Goal: Information Seeking & Learning: Find specific fact

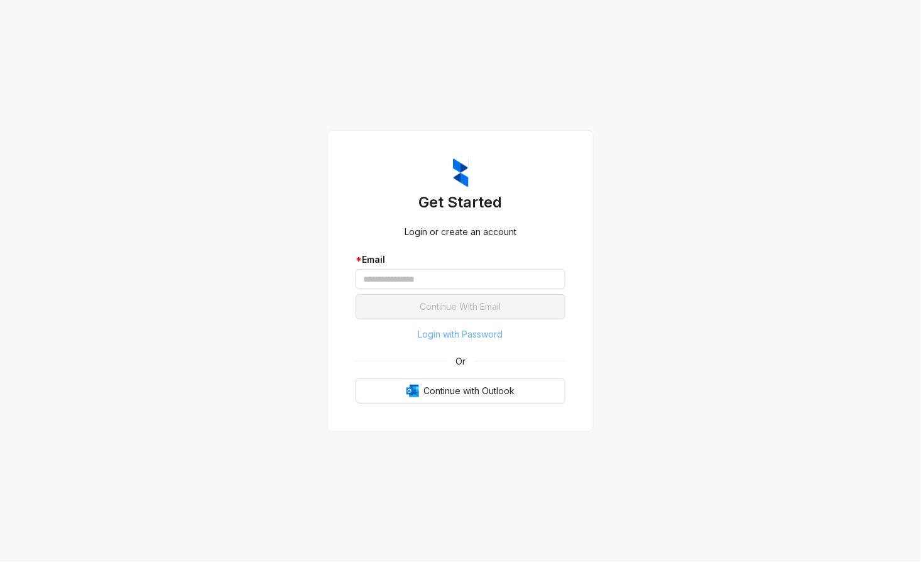
click at [450, 330] on span "Login with Password" at bounding box center [460, 334] width 85 height 14
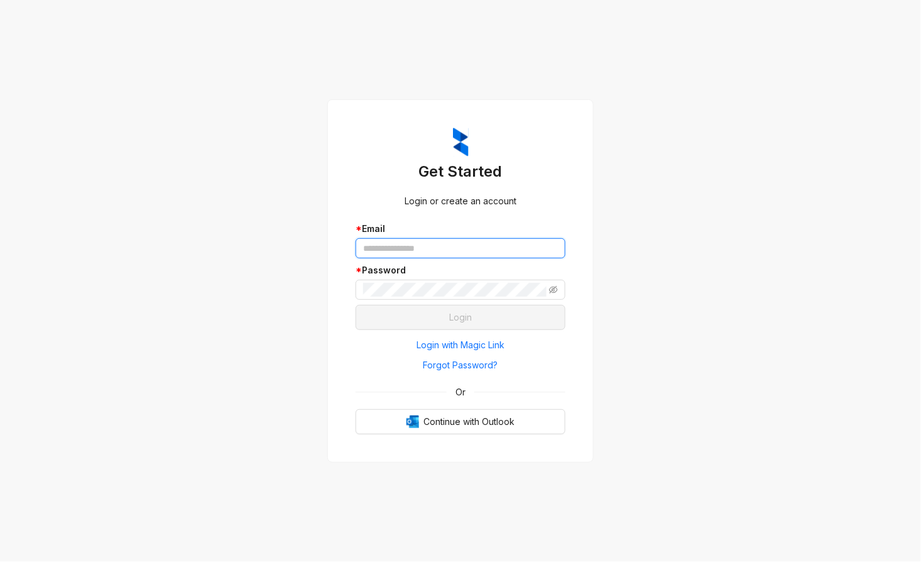
click at [398, 251] on input "text" at bounding box center [461, 248] width 210 height 20
type input "**********"
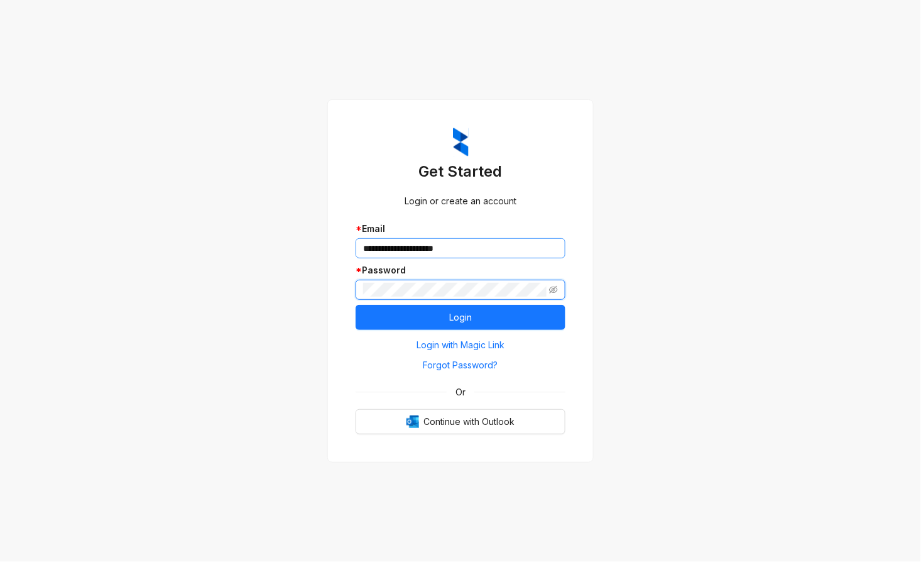
click at [356, 305] on button "Login" at bounding box center [461, 317] width 210 height 25
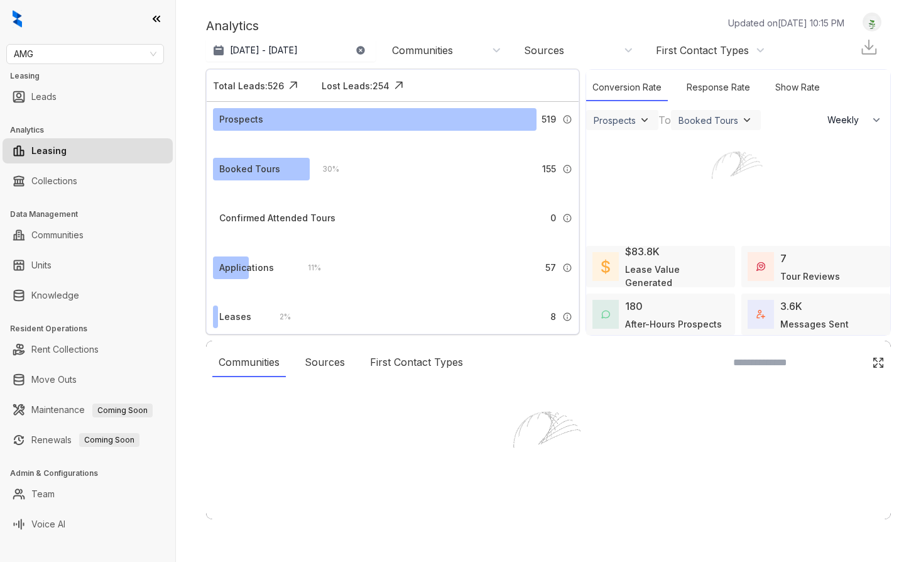
select select "******"
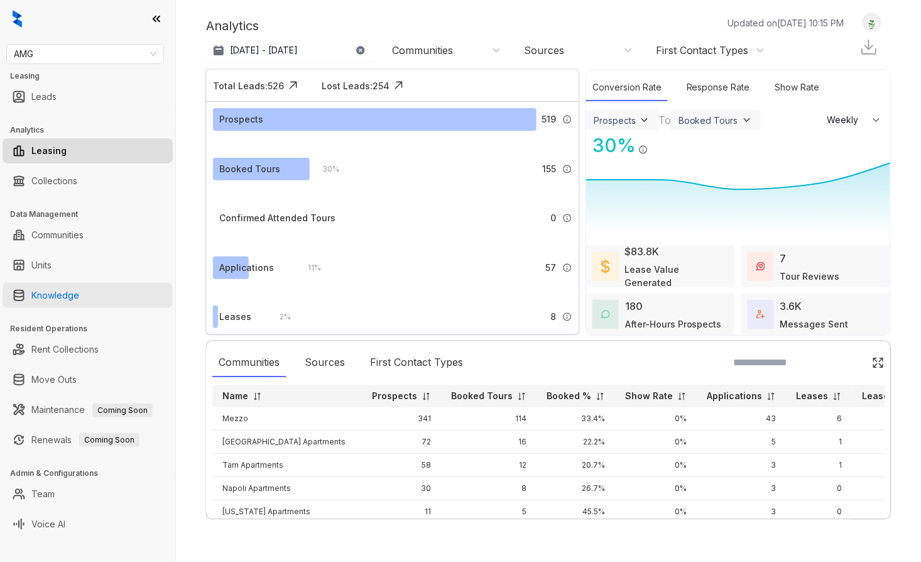
click at [71, 295] on link "Knowledge" at bounding box center [55, 295] width 48 height 25
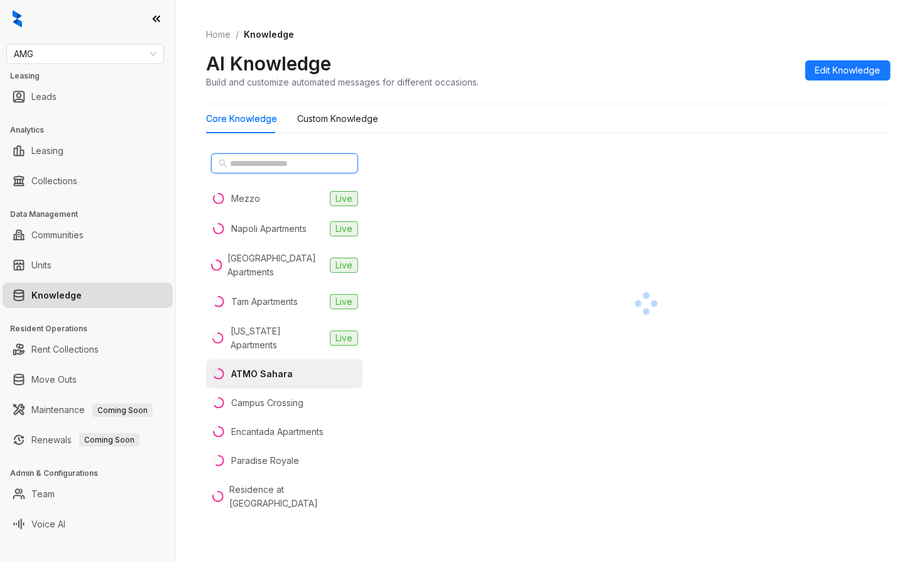
click at [261, 158] on input "text" at bounding box center [285, 163] width 111 height 14
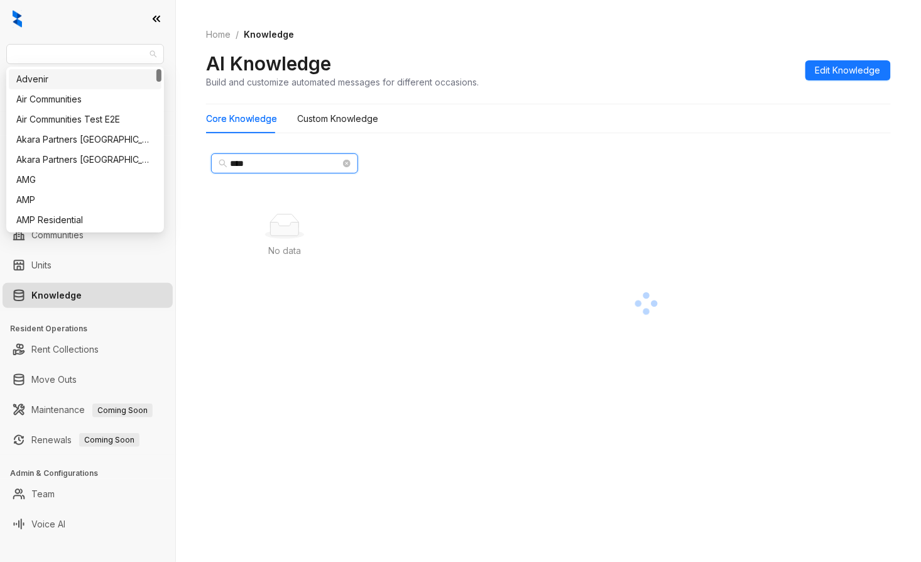
drag, startPoint x: 87, startPoint y: 59, endPoint x: -121, endPoint y: 49, distance: 207.6
click at [0, 49] on html "AMG Leasing Leads Analytics Leasing Collections Data Management Communities Uni…" at bounding box center [460, 281] width 921 height 562
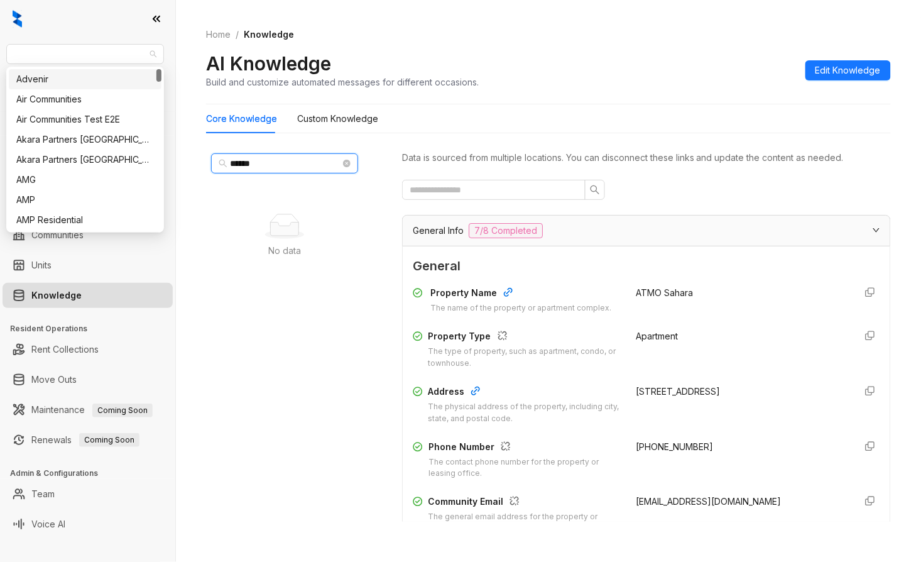
type input "******"
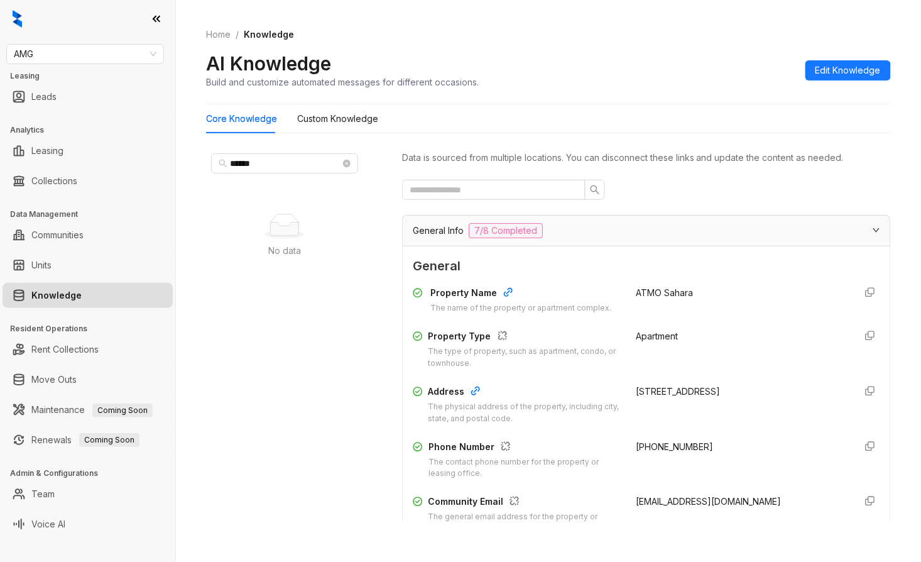
click at [55, 64] on div "AMG Leasing Leads Analytics Leasing Collections Data Management Communities Uni…" at bounding box center [87, 281] width 175 height 562
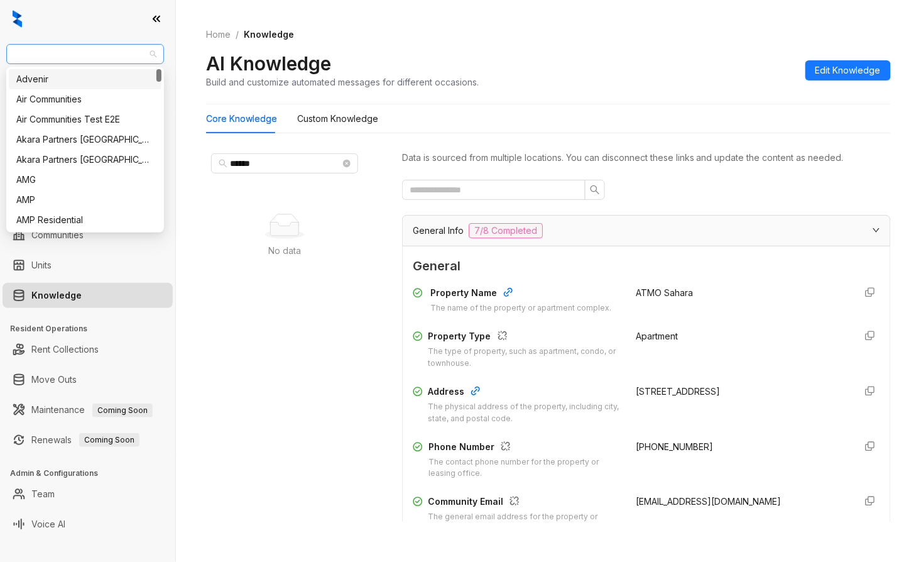
click at [55, 55] on span "AMG" at bounding box center [85, 54] width 143 height 19
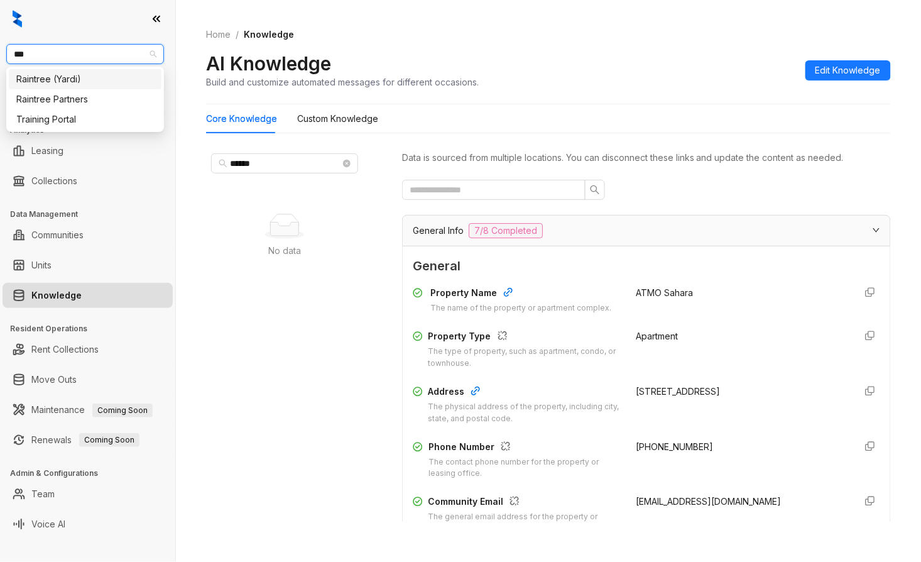
type input "****"
click at [94, 94] on div "Raintree Partners" at bounding box center [85, 99] width 138 height 14
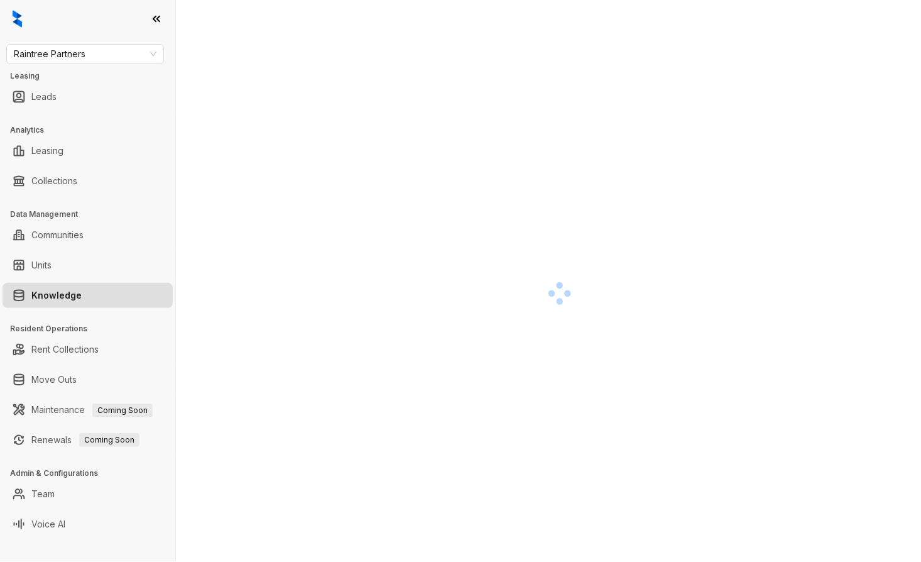
click at [184, 180] on div at bounding box center [548, 281] width 745 height 562
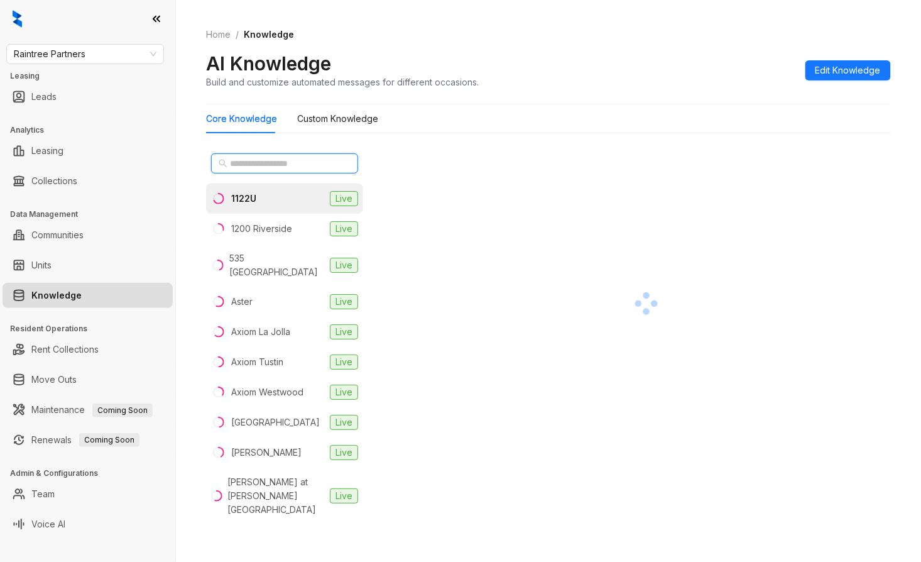
click at [291, 165] on input "text" at bounding box center [285, 163] width 111 height 14
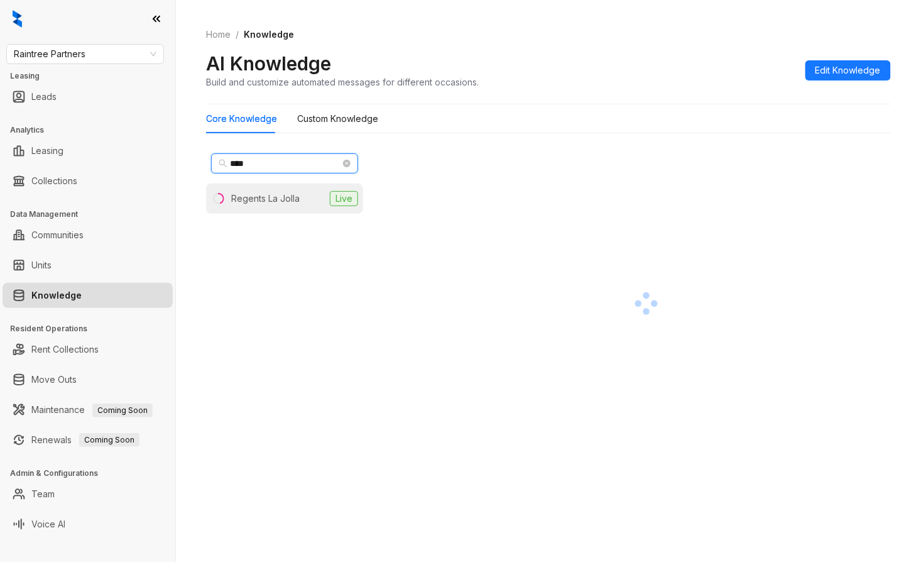
type input "****"
click at [297, 197] on div "Regents La Jolla" at bounding box center [265, 199] width 68 height 14
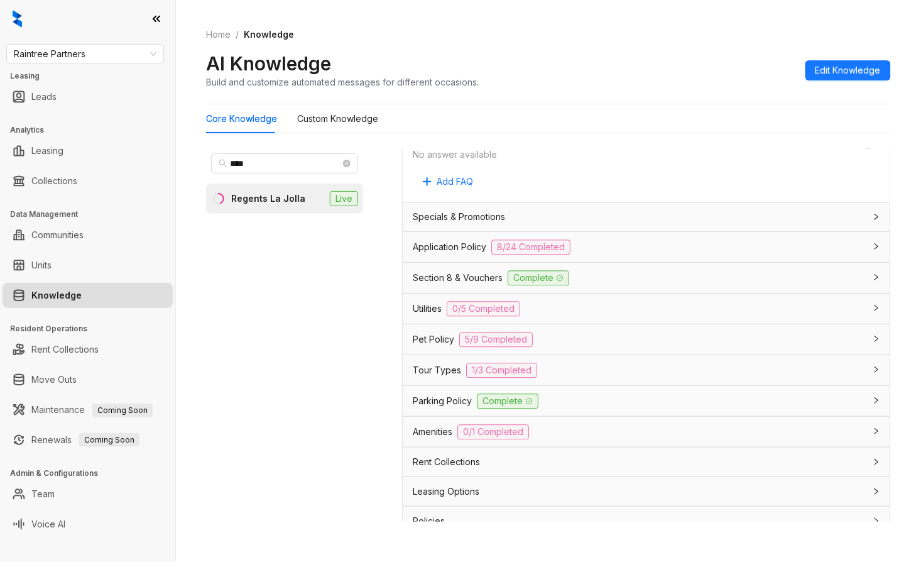
scroll to position [838, 0]
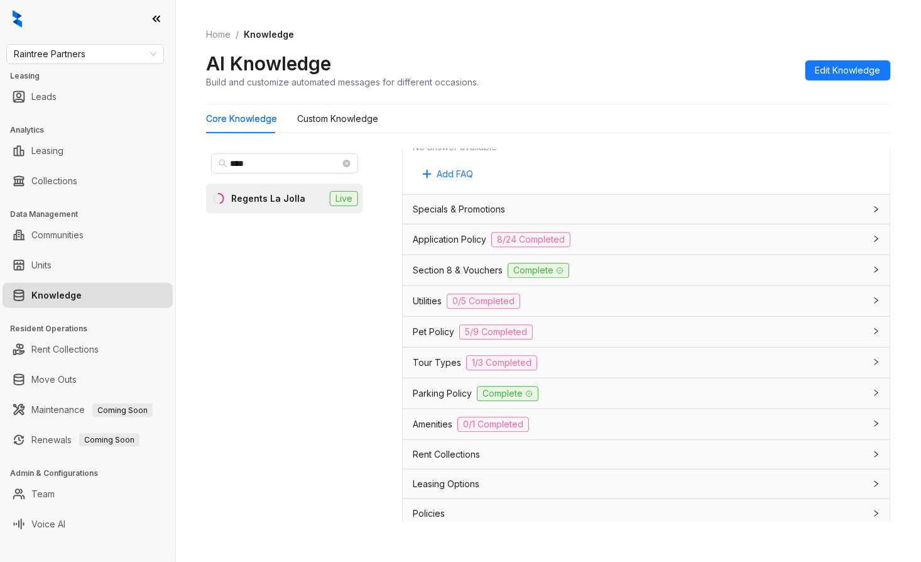
click at [459, 488] on span "Leasing Options" at bounding box center [446, 484] width 67 height 14
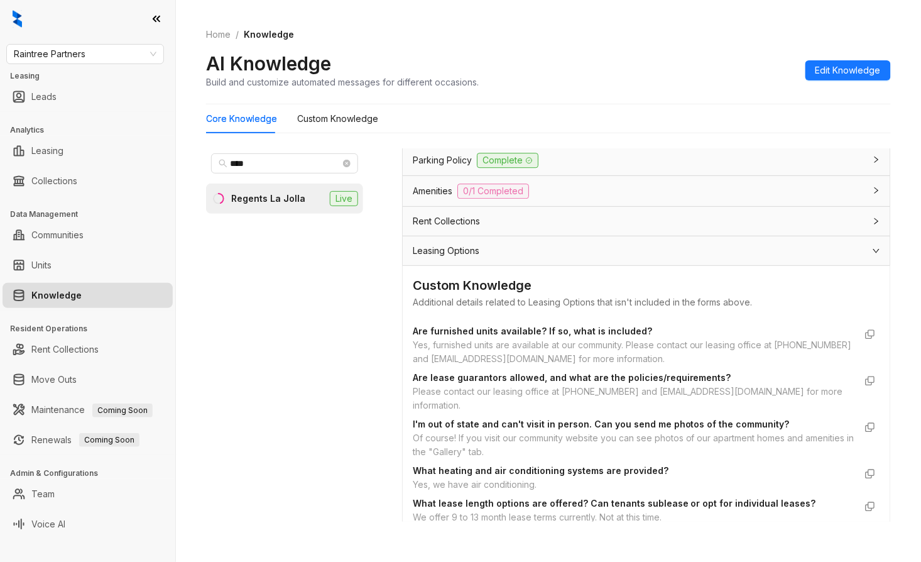
scroll to position [1116, 0]
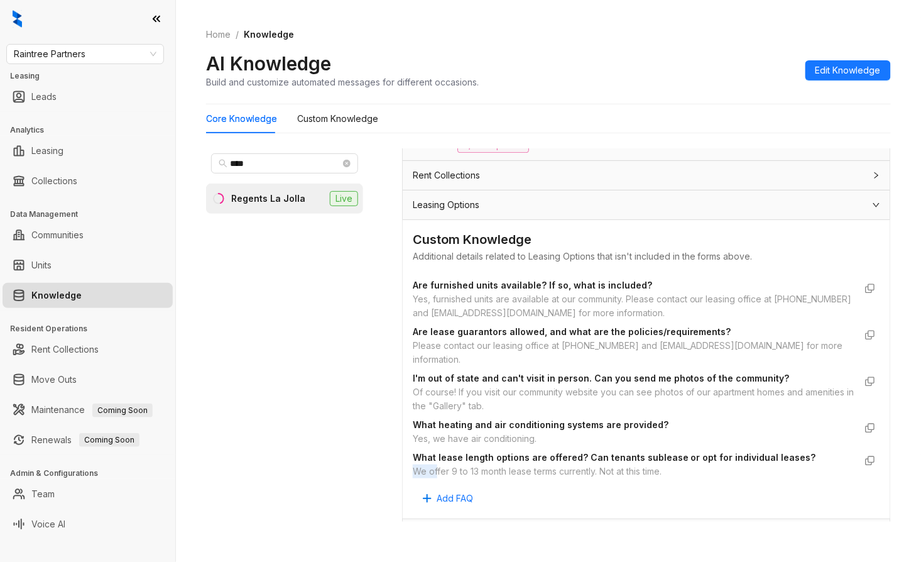
drag, startPoint x: 417, startPoint y: 473, endPoint x: 437, endPoint y: 472, distance: 20.7
click at [437, 472] on div "We offer 9 to 13 month lease terms currently. Not at this time." at bounding box center [634, 471] width 442 height 14
click at [504, 468] on div "We offer 9 to 13 month lease terms currently. Not at this time." at bounding box center [634, 471] width 442 height 14
drag, startPoint x: 600, startPoint y: 470, endPoint x: 423, endPoint y: 468, distance: 177.2
click at [423, 468] on div "We offer 9 to 13 month lease terms currently. Not at this time." at bounding box center [634, 471] width 442 height 14
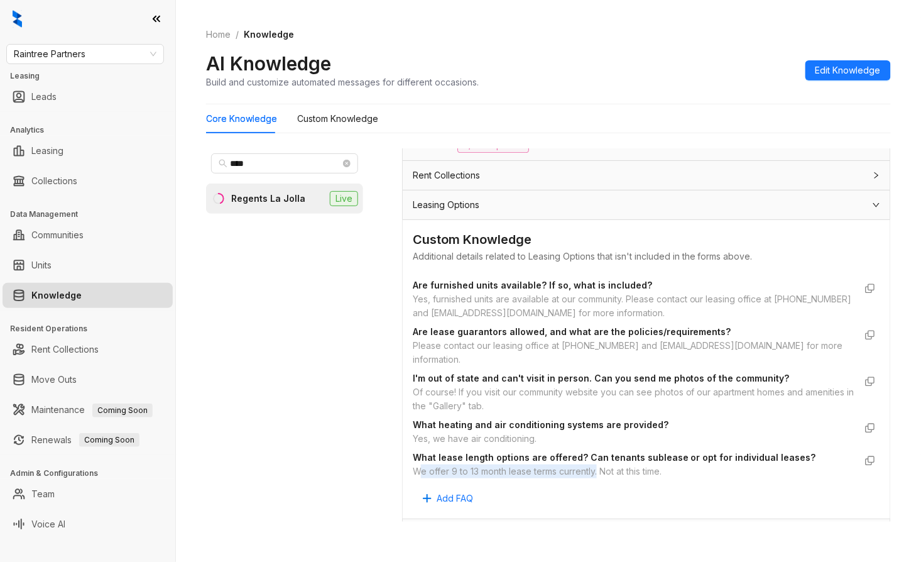
copy div "e offer 9 to 13 month lease terms currently."
